Goal: Transaction & Acquisition: Purchase product/service

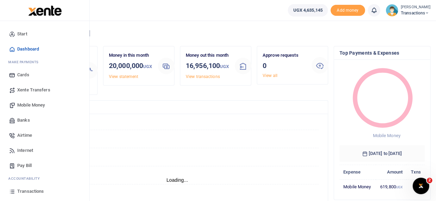
click at [30, 104] on span "Mobile Money" at bounding box center [31, 105] width 28 height 7
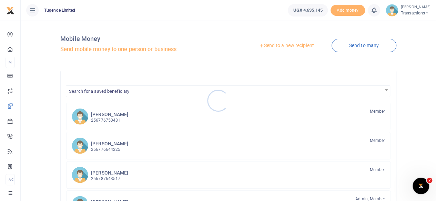
click at [282, 46] on div at bounding box center [218, 100] width 436 height 201
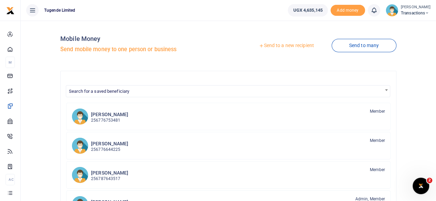
click at [282, 46] on link "Send to a new recipient" at bounding box center [286, 46] width 90 height 12
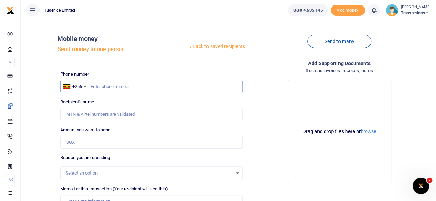
click at [149, 84] on input "text" at bounding box center [151, 86] width 182 height 13
type input "790430133"
type input "Solomon Obua"
type input "790430133"
